Goal: Task Accomplishment & Management: Manage account settings

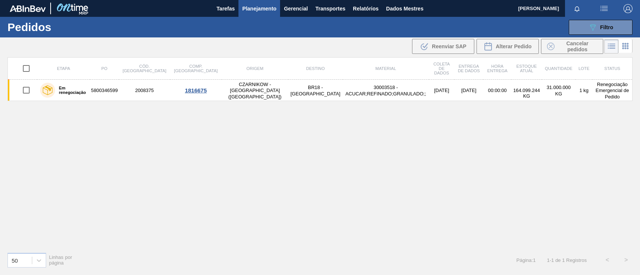
click at [576, 32] on button "089F7B8B-B2A5-4AFE-B5C0-19BA573D28AC Filtro" at bounding box center [601, 27] width 64 height 15
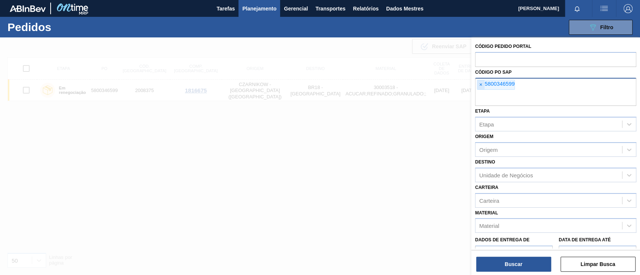
click at [481, 82] on font "×" at bounding box center [480, 85] width 3 height 6
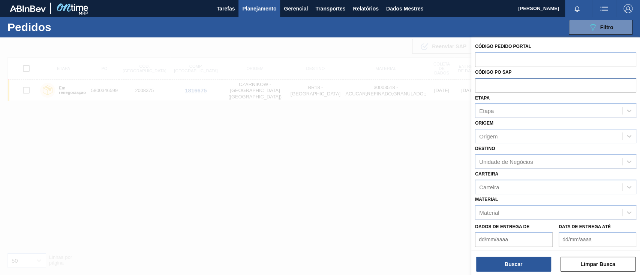
paste input "text"
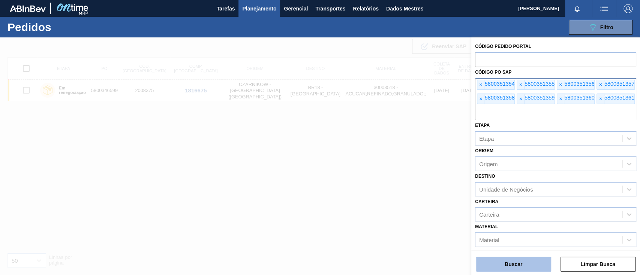
click at [514, 265] on font "Buscar" at bounding box center [513, 265] width 18 height 6
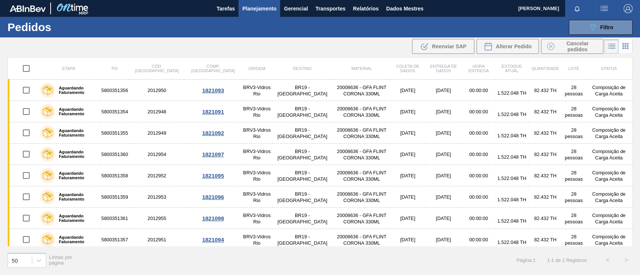
click at [25, 70] on input "checkbox" at bounding box center [26, 69] width 16 height 16
checkbox input "true"
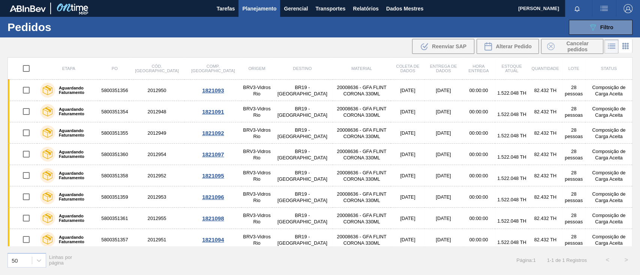
checkbox input "true"
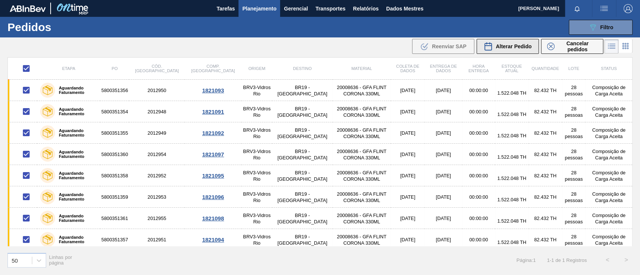
click at [518, 42] on div "Alterar Pedido" at bounding box center [507, 46] width 48 height 9
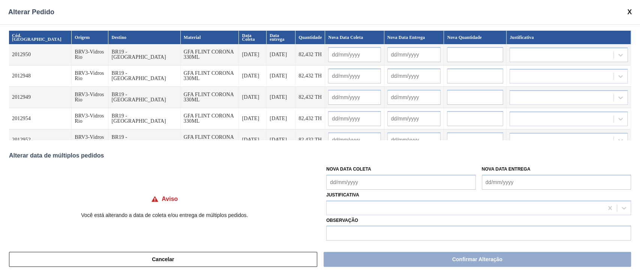
click at [357, 181] on Coleta "Nova Data Coleta" at bounding box center [400, 182] width 149 height 15
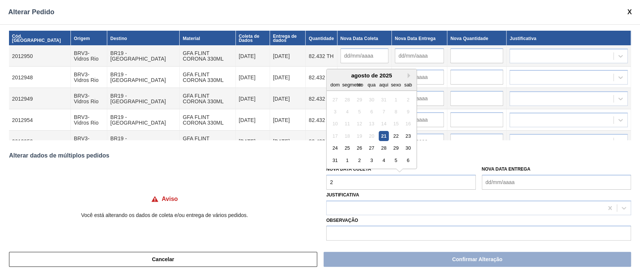
type Coleta "22"
type input "[DATE]"
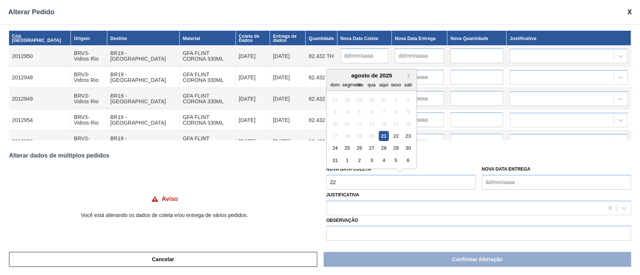
type input "[DATE]"
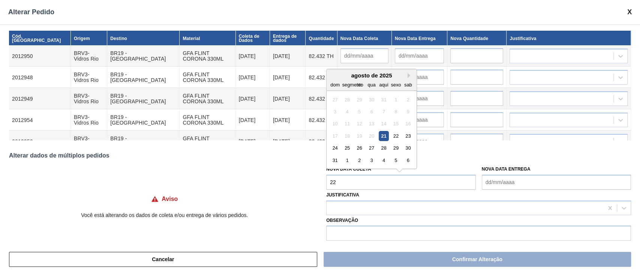
type input "[DATE]"
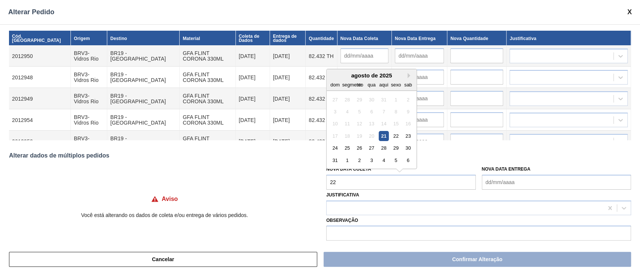
type input "[DATE]"
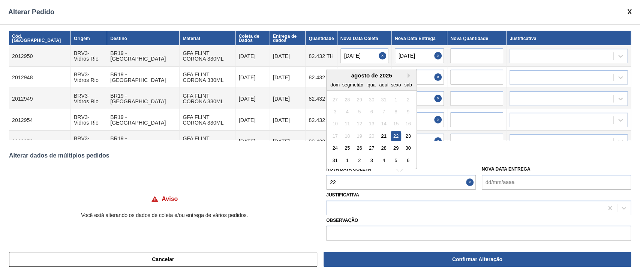
click at [398, 136] on font "22" at bounding box center [395, 136] width 5 height 6
type Coleta "[DATE]"
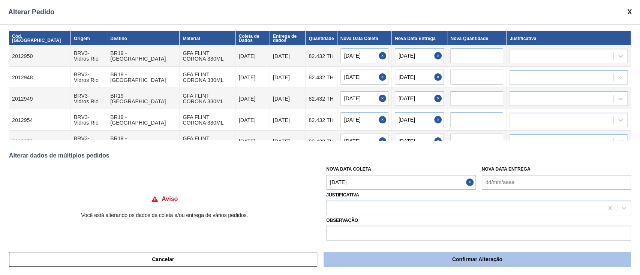
click at [478, 261] on font "Confirmar Alteração" at bounding box center [477, 260] width 50 height 6
click at [408, 257] on button "Confirmar Alteração" at bounding box center [476, 259] width 307 height 15
